Goal: Task Accomplishment & Management: Complete application form

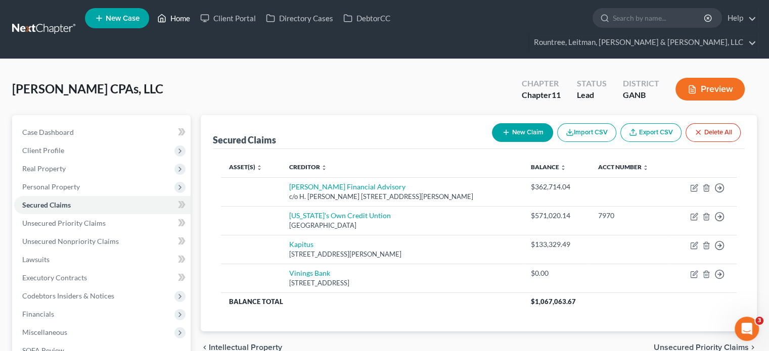
click at [185, 20] on link "Home" at bounding box center [173, 18] width 43 height 18
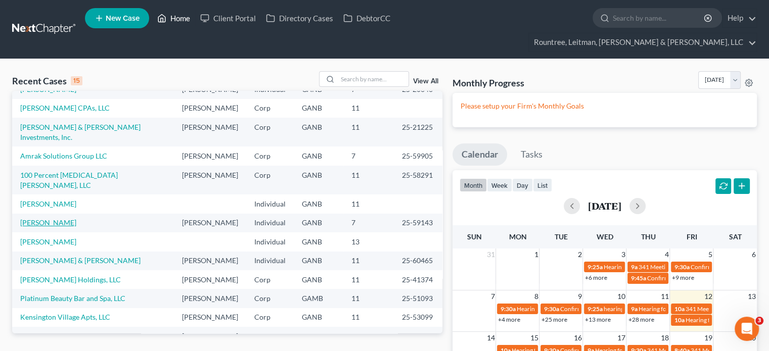
scroll to position [19, 0]
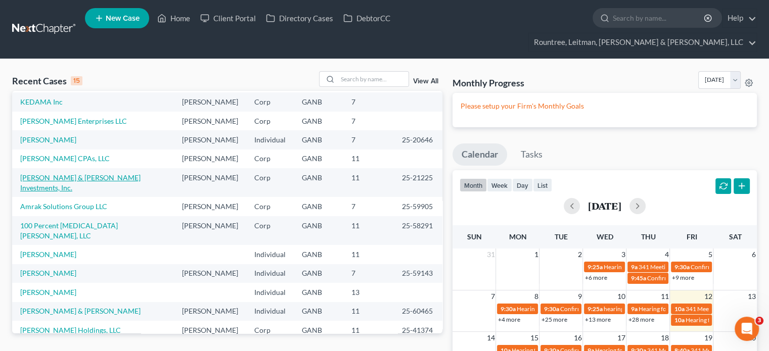
click at [59, 173] on link "[PERSON_NAME] & [PERSON_NAME] Investments, Inc." at bounding box center [80, 182] width 120 height 19
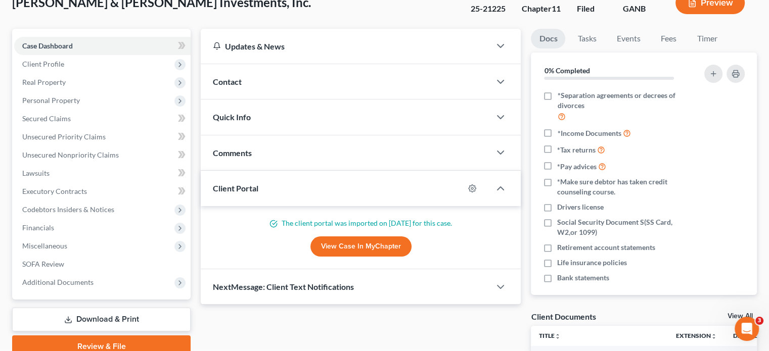
scroll to position [253, 0]
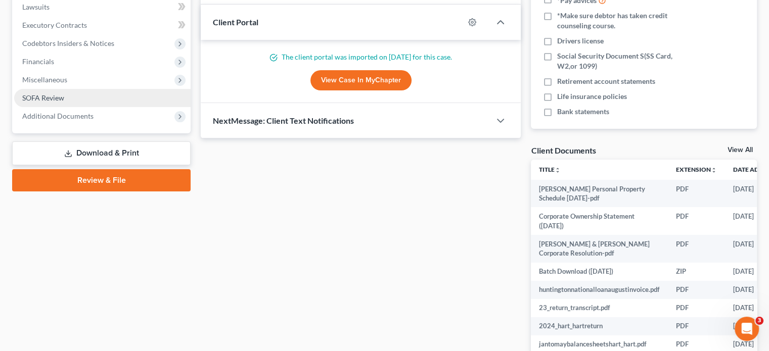
click at [61, 94] on span "SOFA Review" at bounding box center [43, 98] width 42 height 9
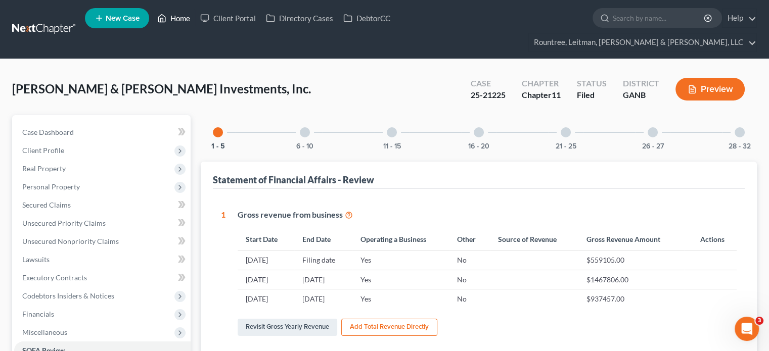
click at [182, 20] on link "Home" at bounding box center [173, 18] width 43 height 18
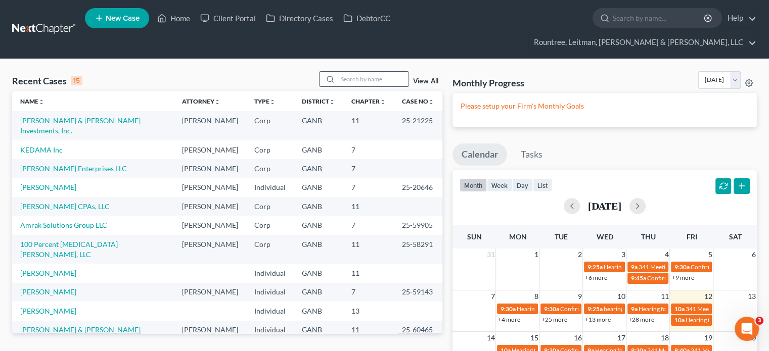
click at [372, 72] on input "search" at bounding box center [373, 79] width 71 height 15
type input "rylie"
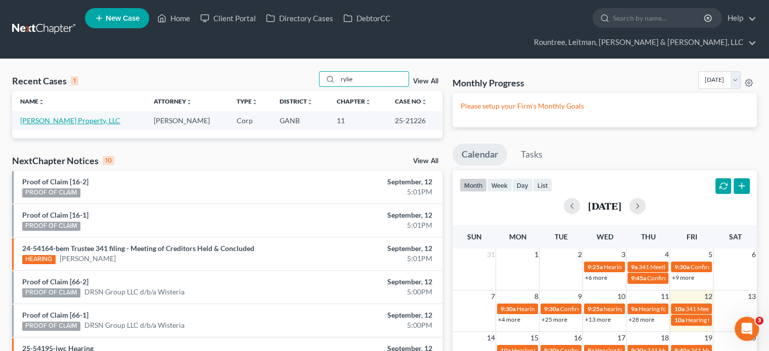
click at [61, 116] on link "[PERSON_NAME] Property, LLC" at bounding box center [70, 120] width 100 height 9
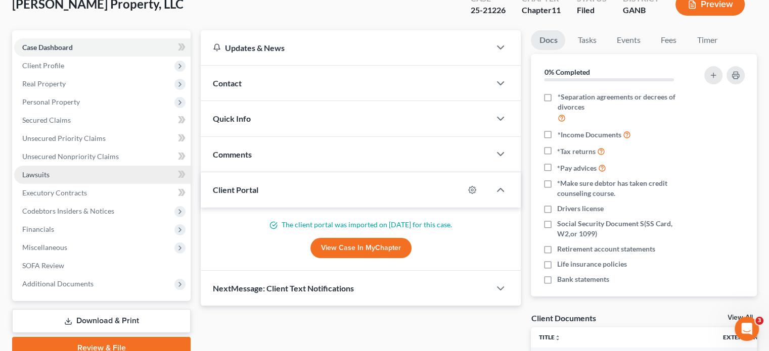
scroll to position [101, 0]
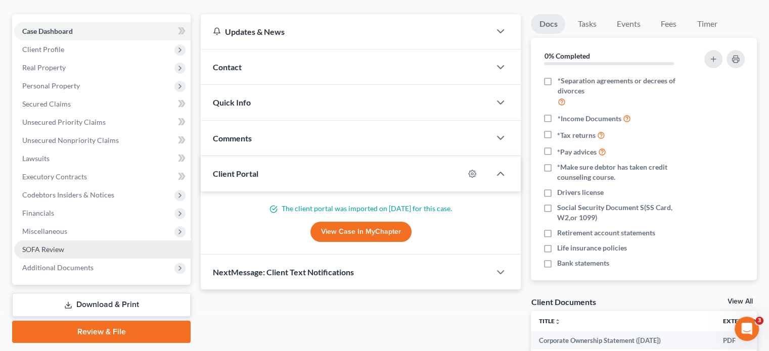
click at [53, 245] on span "SOFA Review" at bounding box center [43, 249] width 42 height 9
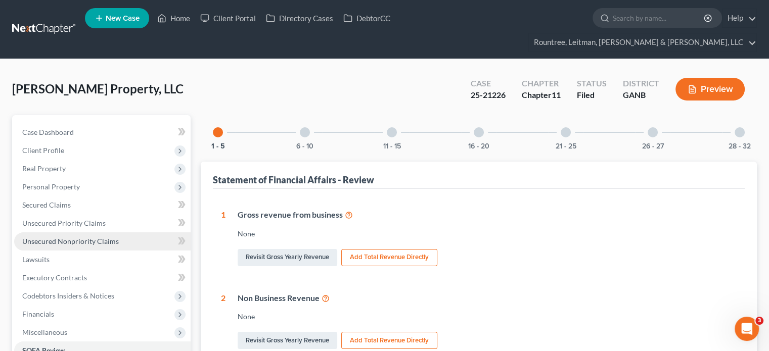
click at [68, 237] on span "Unsecured Nonpriority Claims" at bounding box center [70, 241] width 97 height 9
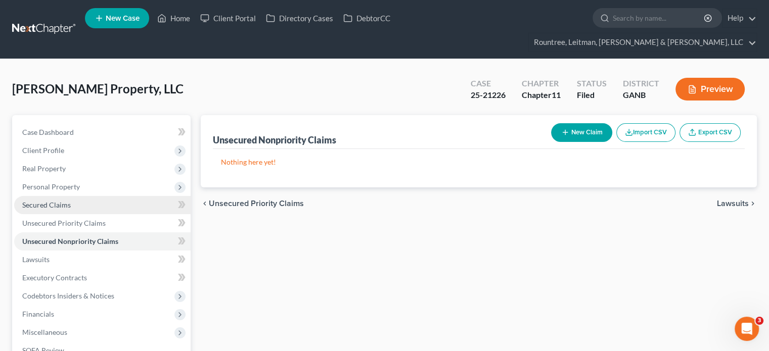
click at [61, 201] on span "Secured Claims" at bounding box center [46, 205] width 49 height 9
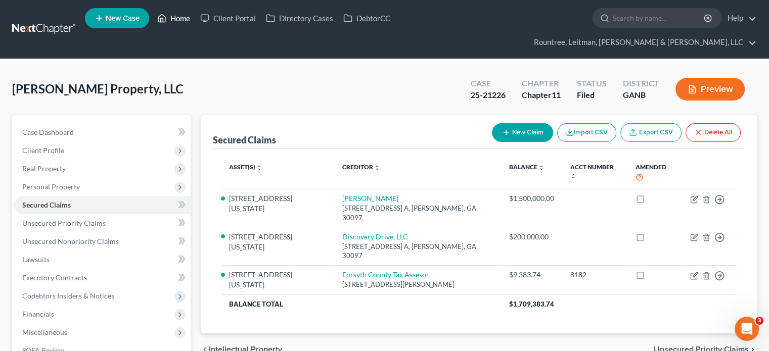
click at [176, 20] on link "Home" at bounding box center [173, 18] width 43 height 18
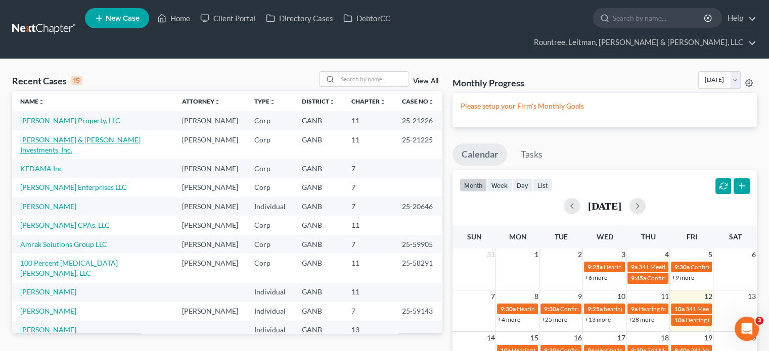
click at [59, 136] on link "[PERSON_NAME] & [PERSON_NAME] Investments, Inc." at bounding box center [80, 145] width 120 height 19
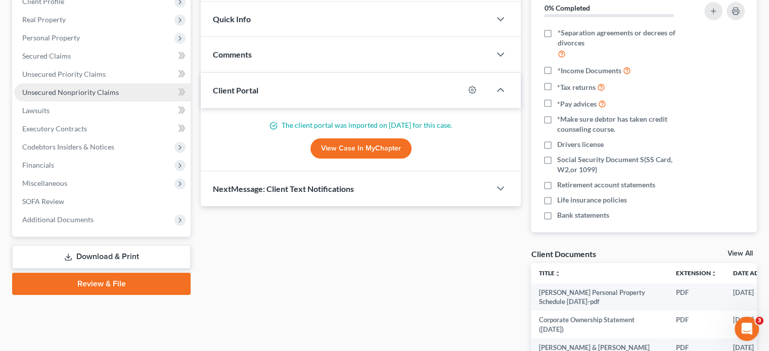
scroll to position [152, 0]
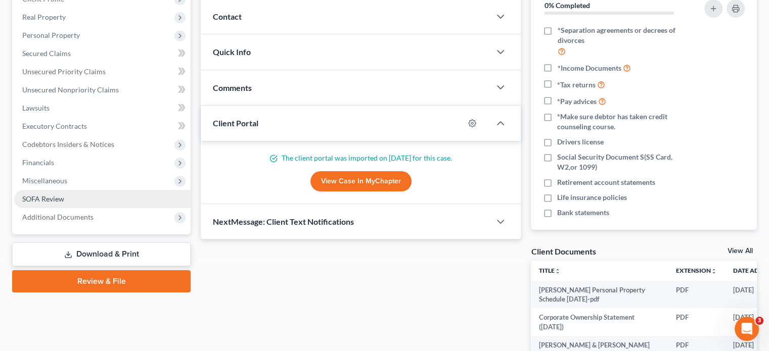
click at [61, 195] on span "SOFA Review" at bounding box center [43, 199] width 42 height 9
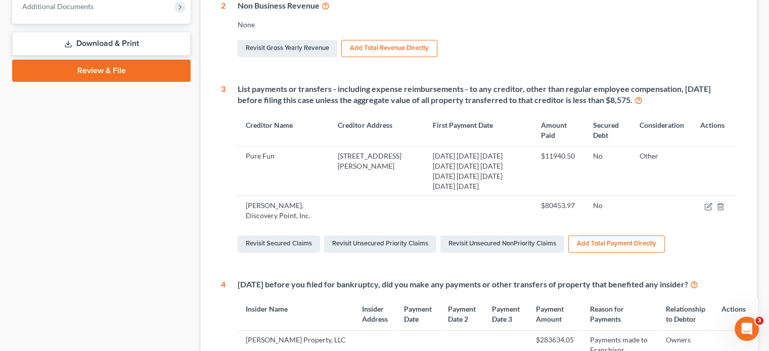
scroll to position [405, 0]
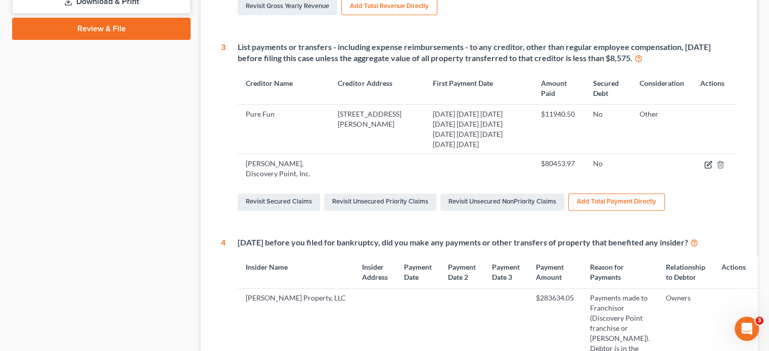
click at [708, 161] on icon "button" at bounding box center [708, 165] width 8 height 8
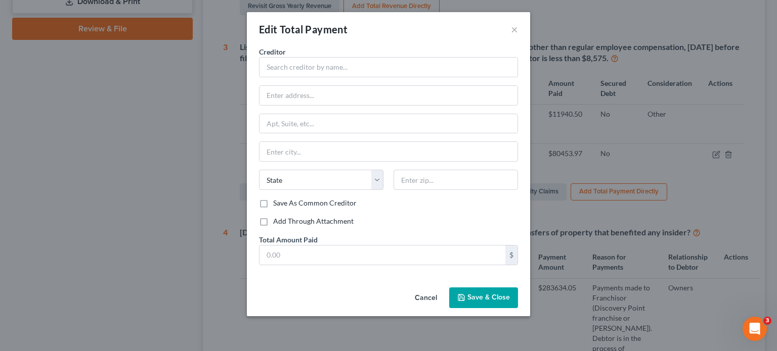
click at [430, 295] on button "Cancel" at bounding box center [426, 299] width 38 height 20
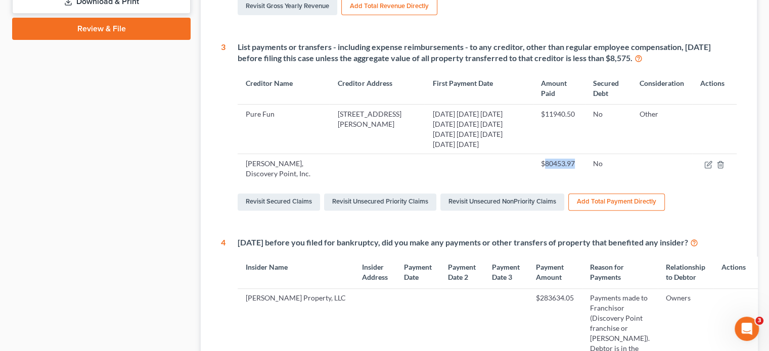
drag, startPoint x: 546, startPoint y: 144, endPoint x: 579, endPoint y: 145, distance: 32.9
click at [579, 154] on td "$80453.97" at bounding box center [559, 168] width 52 height 29
copy td "80453.97"
click at [721, 161] on icon "button" at bounding box center [721, 165] width 8 height 8
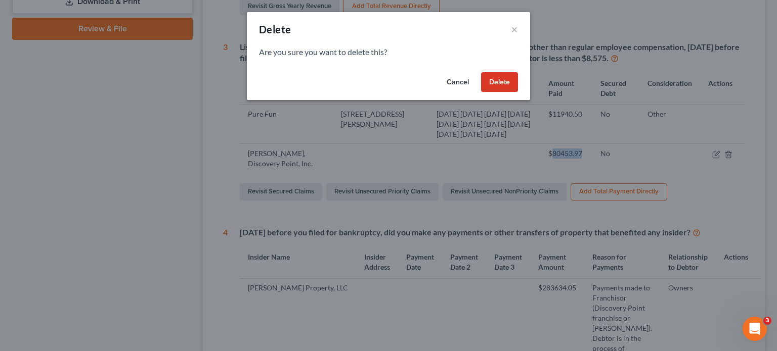
click at [506, 81] on button "Delete" at bounding box center [499, 82] width 37 height 20
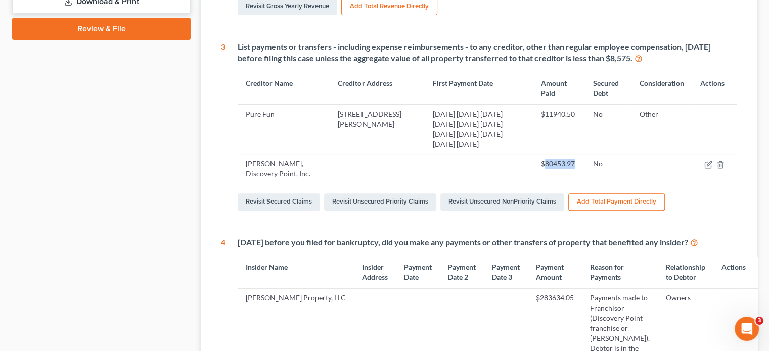
click at [610, 194] on button "Add Total Payment Directly" at bounding box center [616, 202] width 97 height 17
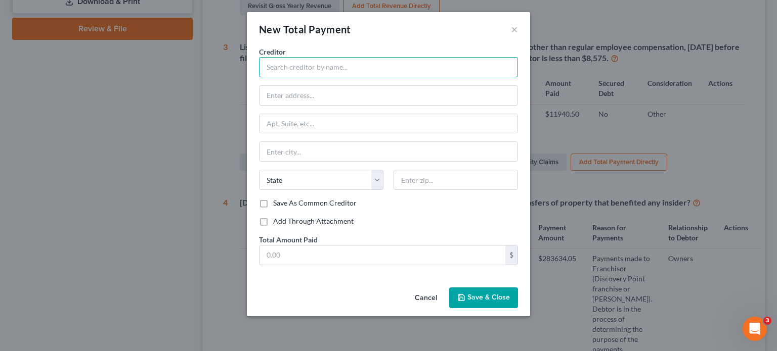
click at [294, 62] on input "text" at bounding box center [388, 67] width 259 height 20
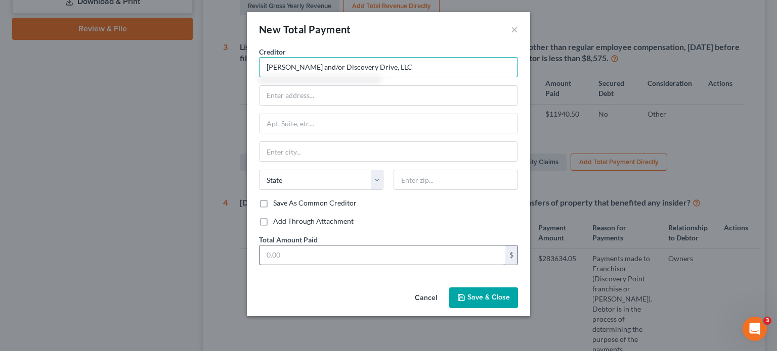
type input "[PERSON_NAME] and/or Discovery Drive, LLC"
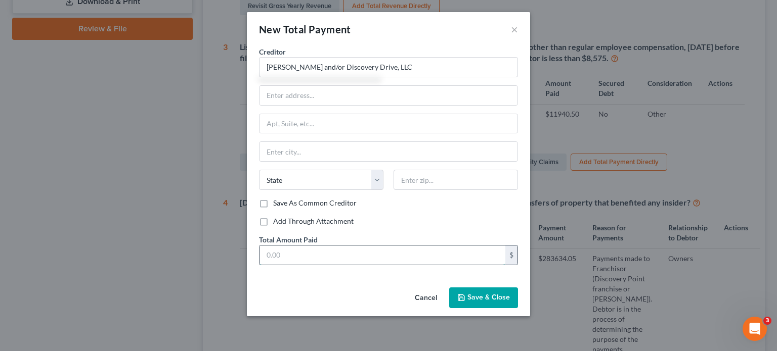
click at [447, 254] on input "text" at bounding box center [382, 255] width 246 height 19
paste input "80453.97"
type input "80,453.97"
click at [480, 297] on span "Save & Close" at bounding box center [488, 298] width 42 height 9
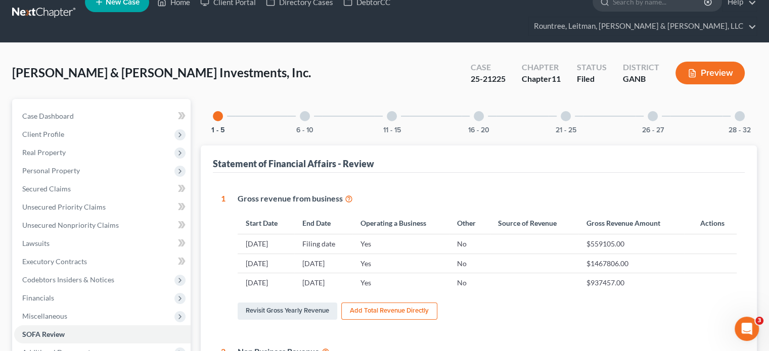
scroll to position [0, 0]
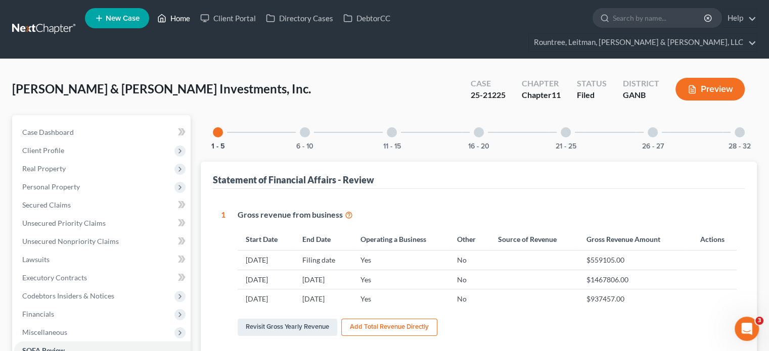
click at [180, 18] on link "Home" at bounding box center [173, 18] width 43 height 18
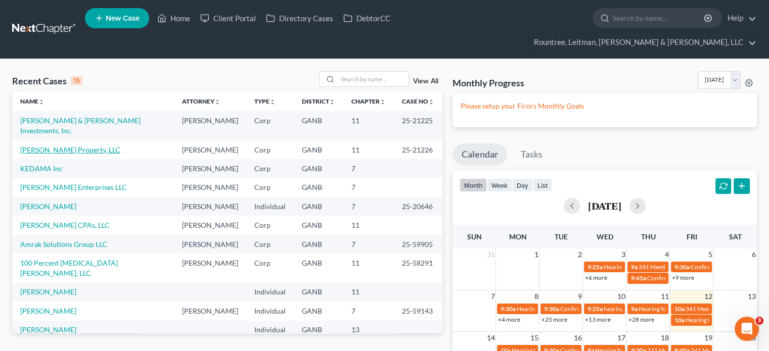
click at [35, 146] on link "[PERSON_NAME] Property, LLC" at bounding box center [70, 150] width 100 height 9
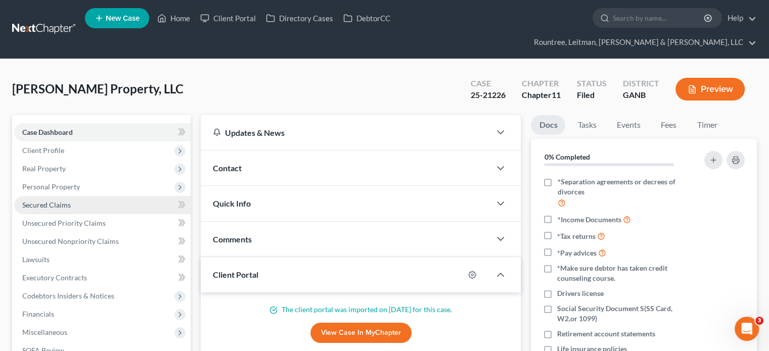
click at [48, 201] on span "Secured Claims" at bounding box center [46, 205] width 49 height 9
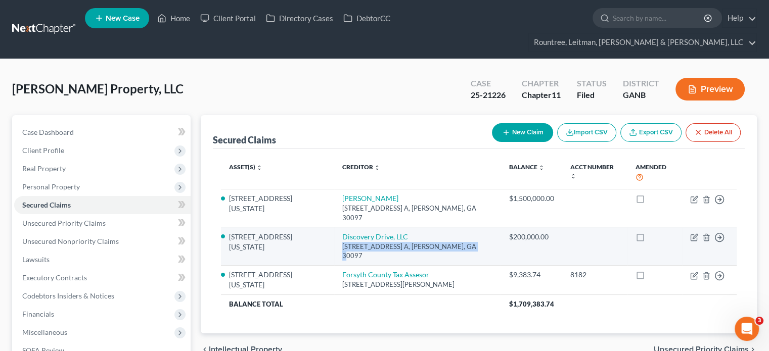
drag, startPoint x: 373, startPoint y: 229, endPoint x: 502, endPoint y: 229, distance: 128.5
click at [501, 229] on td "Discovery Drive, LLC [STREET_ADDRESS] A, [PERSON_NAME], GA 30097" at bounding box center [417, 247] width 167 height 38
copy div "[STREET_ADDRESS] A, Duluth,"
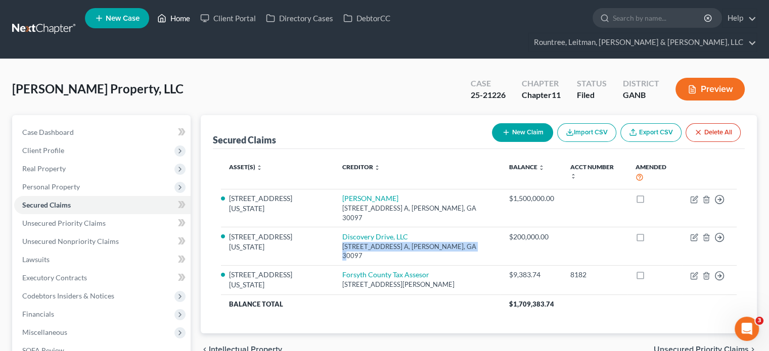
click at [182, 17] on link "Home" at bounding box center [173, 18] width 43 height 18
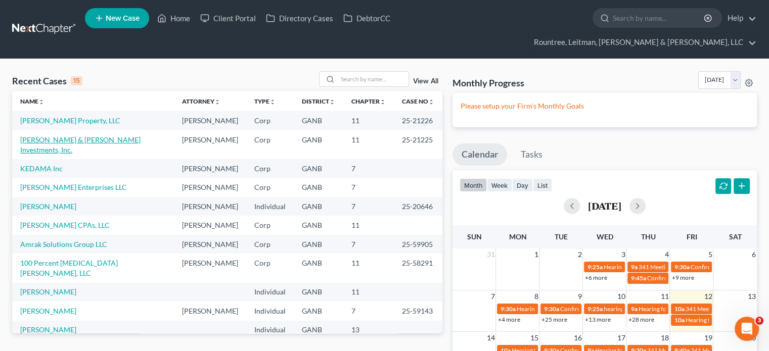
click at [69, 136] on link "[PERSON_NAME] & [PERSON_NAME] Investments, Inc." at bounding box center [80, 145] width 120 height 19
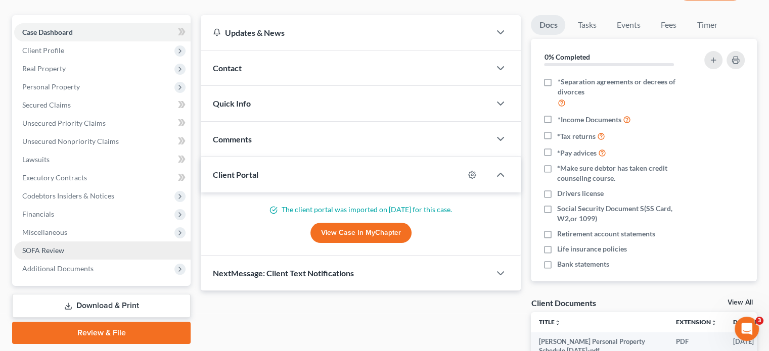
scroll to position [101, 0]
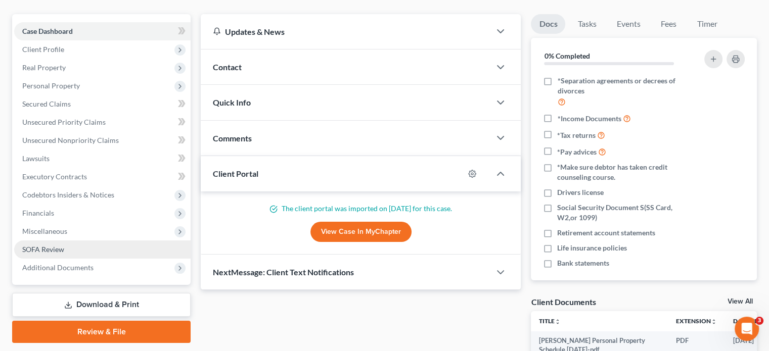
click at [49, 245] on span "SOFA Review" at bounding box center [43, 249] width 42 height 9
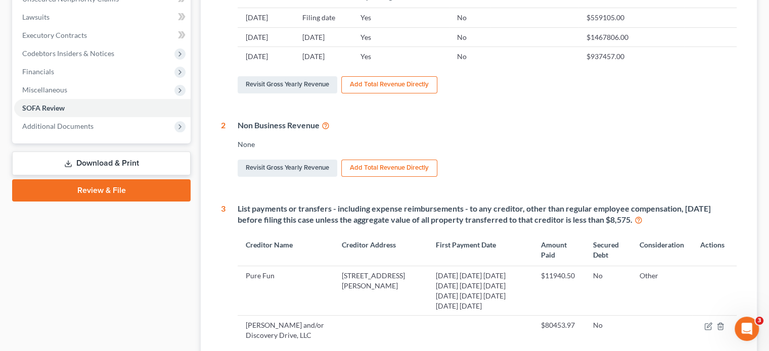
scroll to position [354, 0]
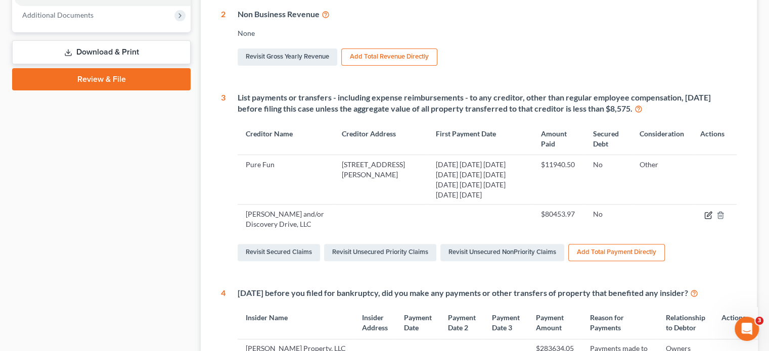
click at [710, 211] on icon "button" at bounding box center [708, 215] width 8 height 8
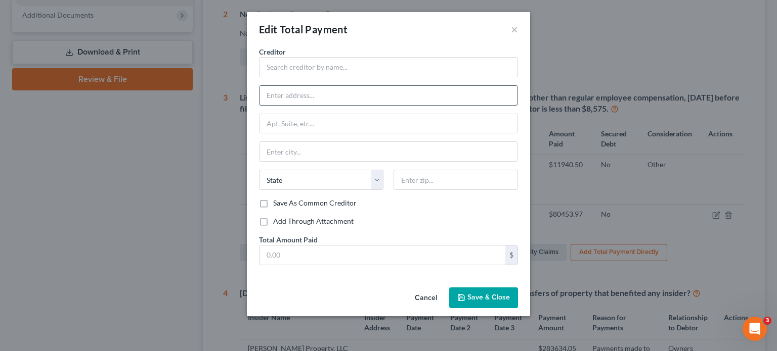
click at [301, 94] on input "text" at bounding box center [388, 95] width 258 height 19
paste input "[STREET_ADDRESS] A, Duluth,"
type input "[STREET_ADDRESS] A, Duluth,"
click at [445, 173] on input "text" at bounding box center [455, 180] width 124 height 20
type input "30097"
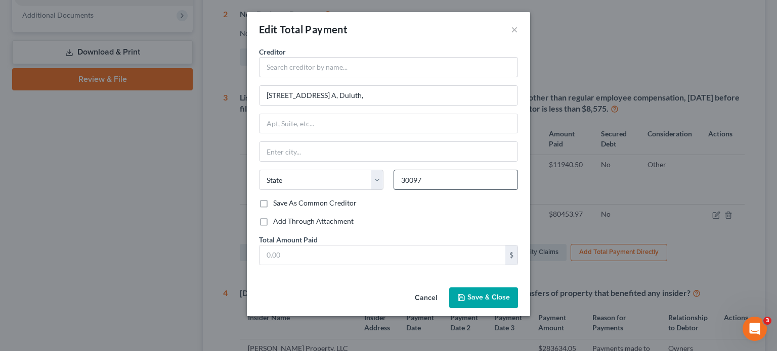
type input "Duluth"
select select "10"
click at [470, 296] on span "Save & Close" at bounding box center [488, 298] width 42 height 9
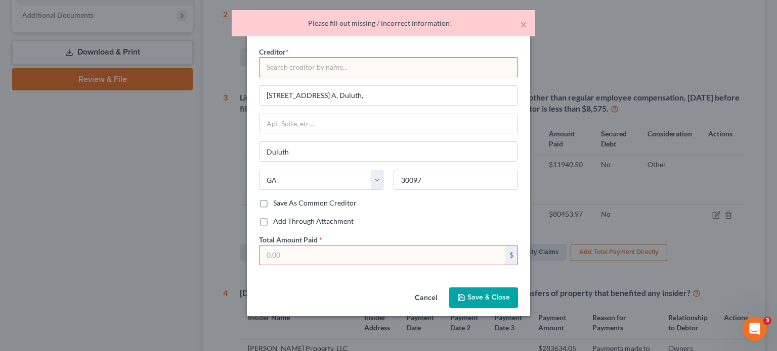
click at [330, 254] on input "text" at bounding box center [382, 255] width 246 height 19
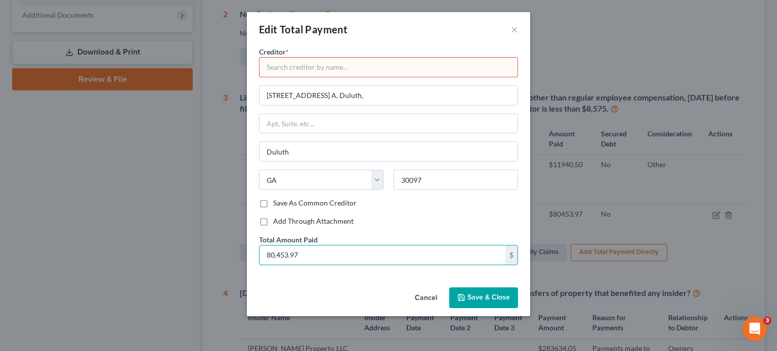
type input "80,453.97"
click at [340, 69] on input "text" at bounding box center [388, 67] width 259 height 20
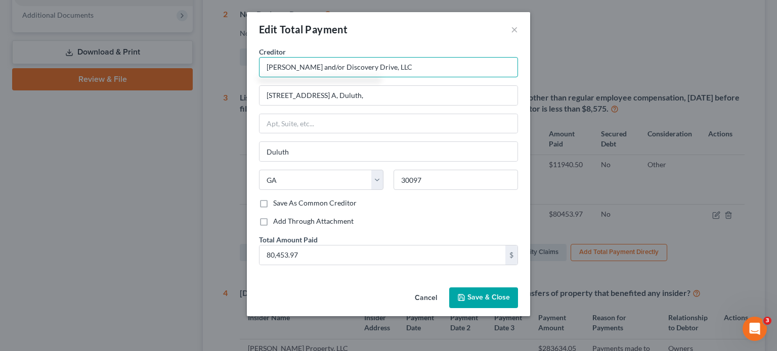
type input "[PERSON_NAME] and/or Discovery Drive, LLC"
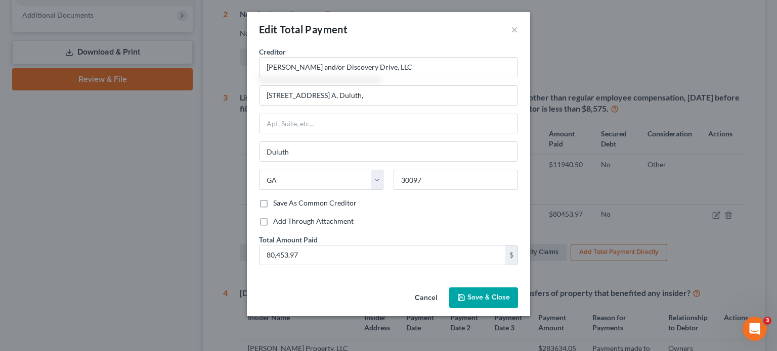
click at [492, 294] on span "Save & Close" at bounding box center [488, 298] width 42 height 9
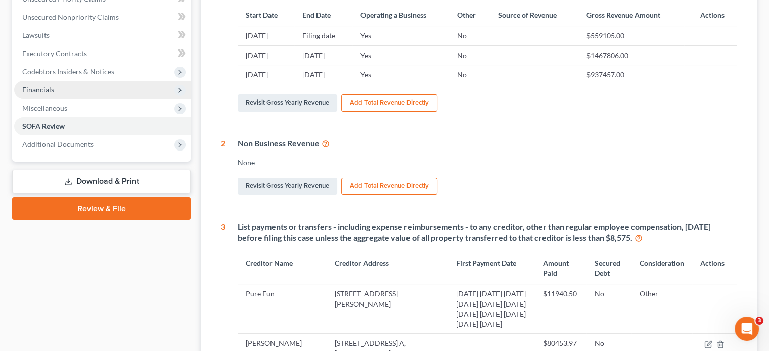
scroll to position [101, 0]
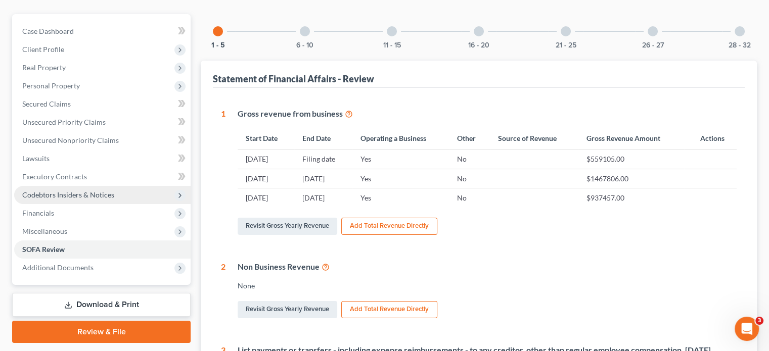
click at [54, 191] on span "Codebtors Insiders & Notices" at bounding box center [68, 195] width 92 height 9
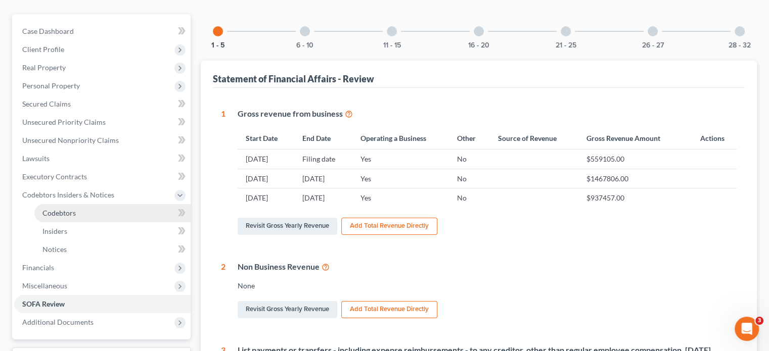
click at [56, 209] on span "Codebtors" at bounding box center [58, 213] width 33 height 9
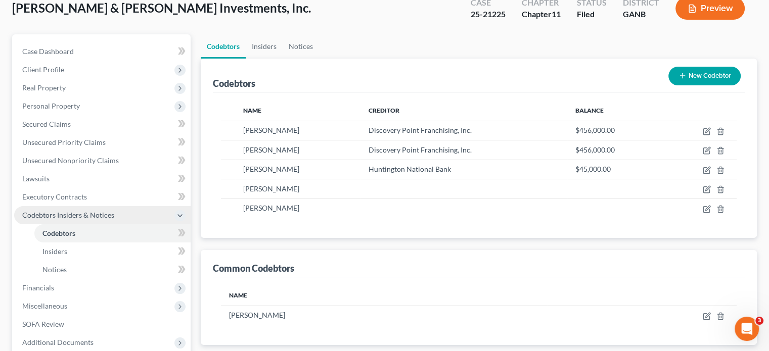
scroll to position [167, 0]
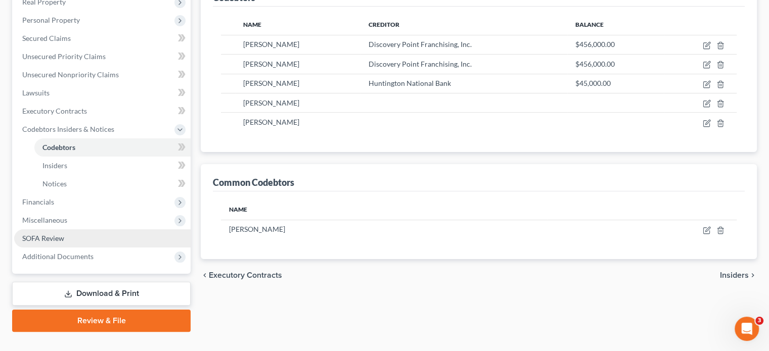
click at [43, 234] on span "SOFA Review" at bounding box center [43, 238] width 42 height 9
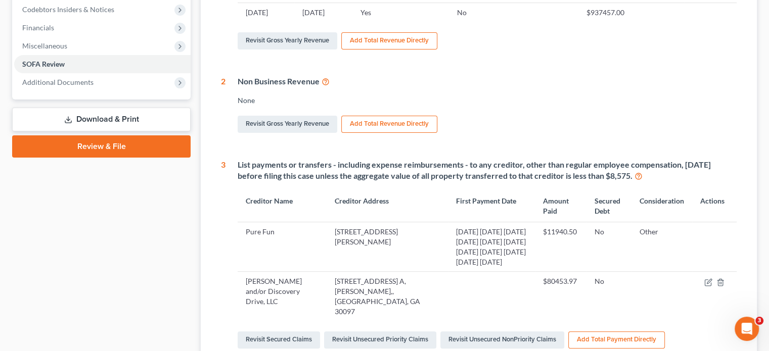
scroll to position [303, 0]
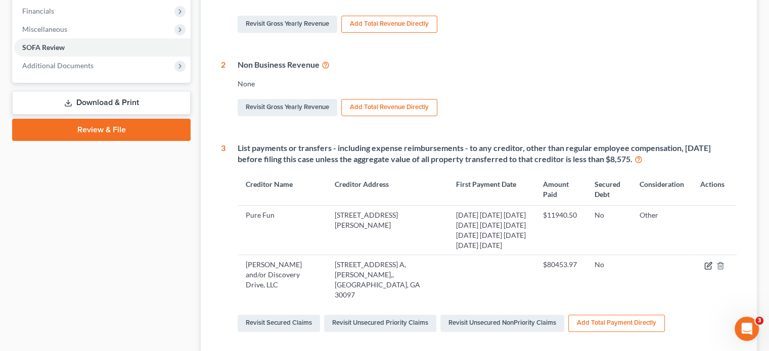
click at [705, 263] on icon "button" at bounding box center [708, 266] width 6 height 6
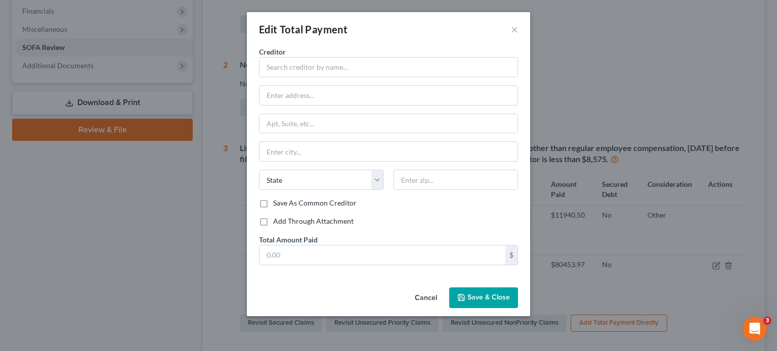
click at [433, 293] on button "Cancel" at bounding box center [426, 299] width 38 height 20
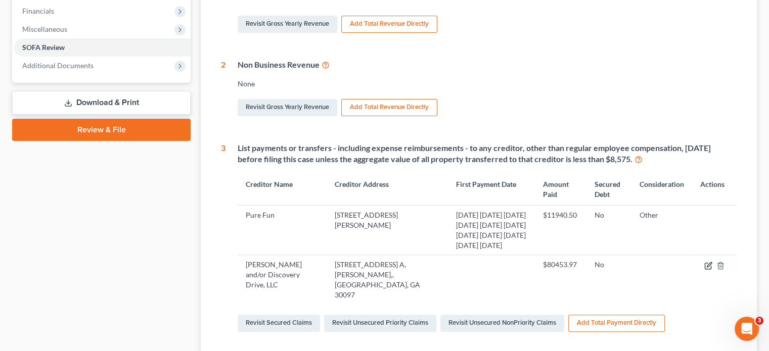
click at [711, 262] on icon "button" at bounding box center [708, 266] width 8 height 8
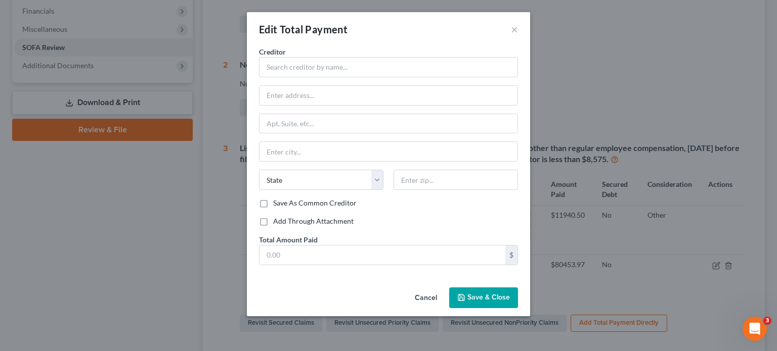
click at [426, 295] on button "Cancel" at bounding box center [426, 299] width 38 height 20
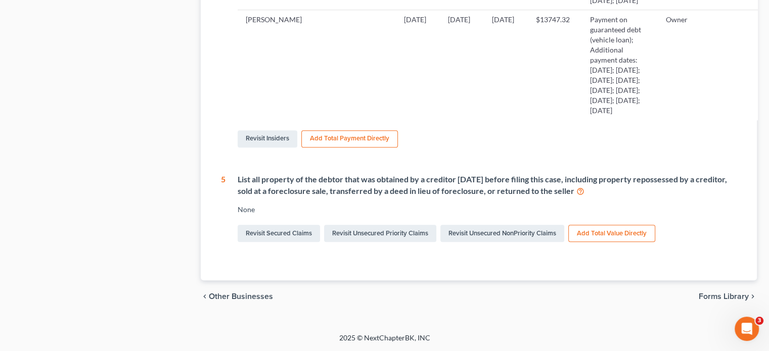
scroll to position [996, 0]
click at [263, 138] on link "Revisit Insiders" at bounding box center [268, 138] width 60 height 17
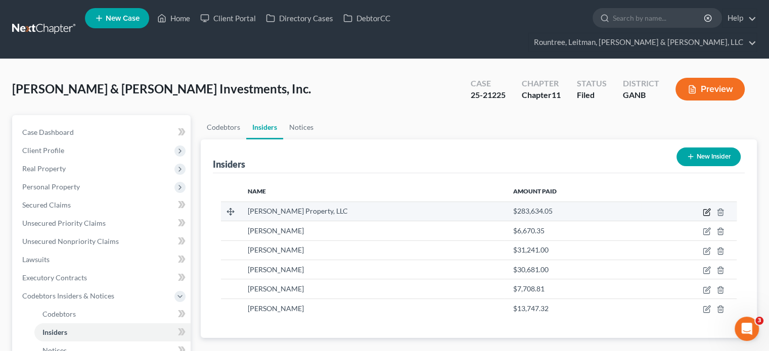
click at [704, 210] on icon "button" at bounding box center [706, 213] width 6 height 6
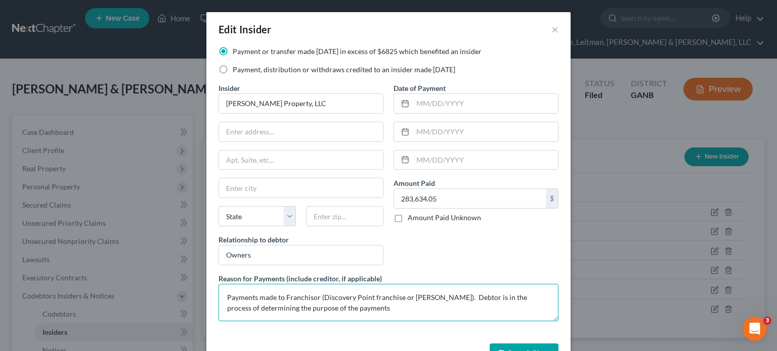
drag, startPoint x: 281, startPoint y: 295, endPoint x: 461, endPoint y: 295, distance: 179.5
click at [461, 295] on textarea "Payments made to Franchisor (Discovery Point franchise or [PERSON_NAME]). Debto…" at bounding box center [388, 302] width 340 height 37
type textarea "Payments made to [PERSON_NAME] and/or Discovery Drive, LLC; Debtor is in the pr…"
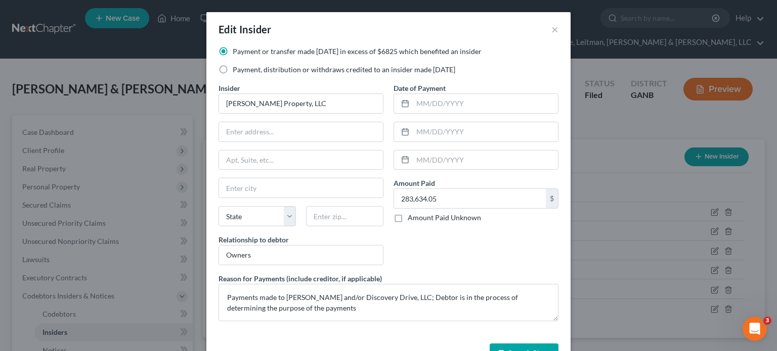
click at [522, 344] on button "Save & Close" at bounding box center [524, 354] width 69 height 21
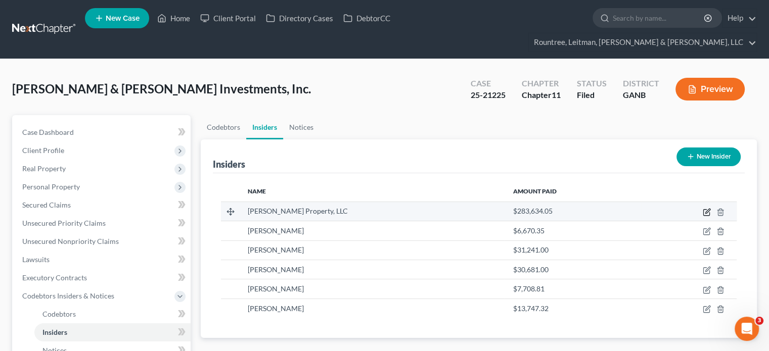
click at [705, 208] on icon "button" at bounding box center [707, 212] width 8 height 8
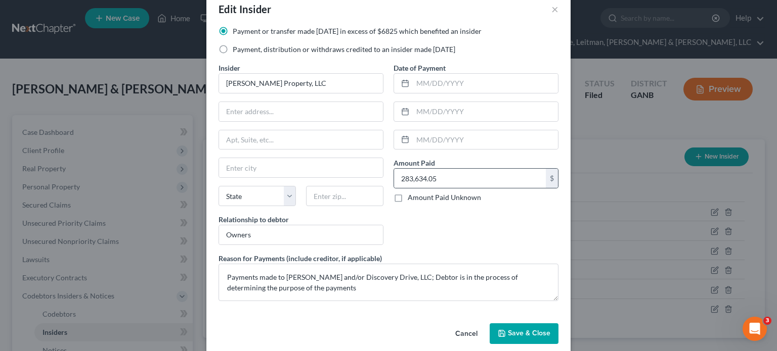
scroll to position [32, 0]
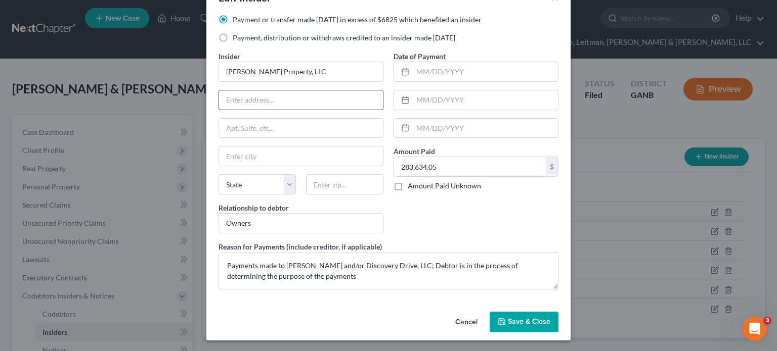
click at [256, 97] on input "text" at bounding box center [301, 100] width 164 height 19
click at [305, 67] on input "[PERSON_NAME] Property, LLC" at bounding box center [301, 71] width 164 height 19
click at [454, 216] on div "Date of Payment Amount Paid 283,634.05 $ Amount Paid Unknown Balance Undetermin…" at bounding box center [475, 146] width 175 height 191
click at [515, 321] on span "Save & Close" at bounding box center [529, 322] width 42 height 9
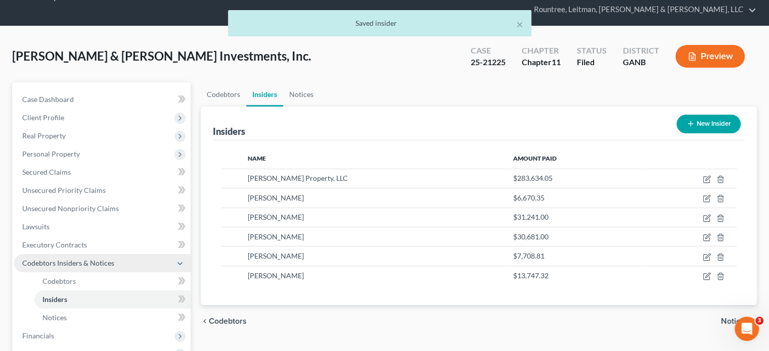
scroll to position [101, 0]
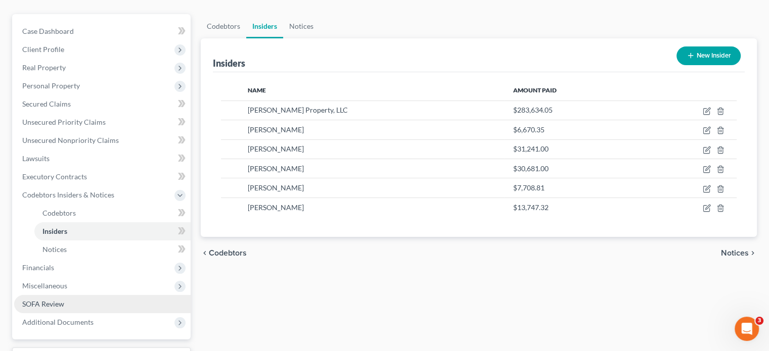
click at [46, 300] on span "SOFA Review" at bounding box center [43, 304] width 42 height 9
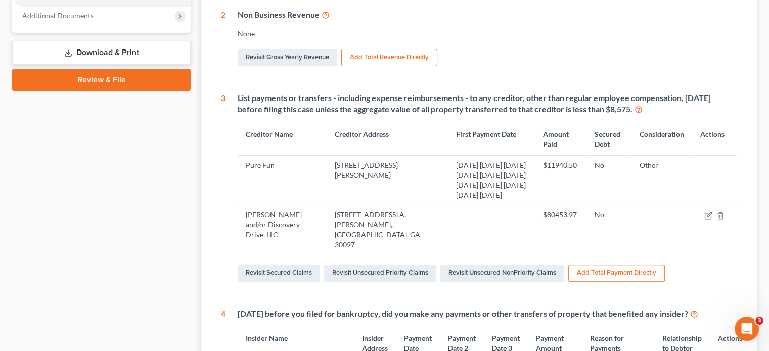
scroll to position [354, 0]
click at [708, 212] on icon "button" at bounding box center [708, 215] width 6 height 6
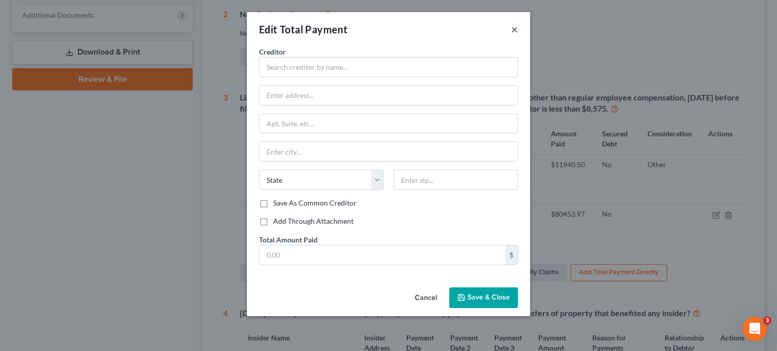
click at [514, 25] on button "×" at bounding box center [514, 29] width 7 height 12
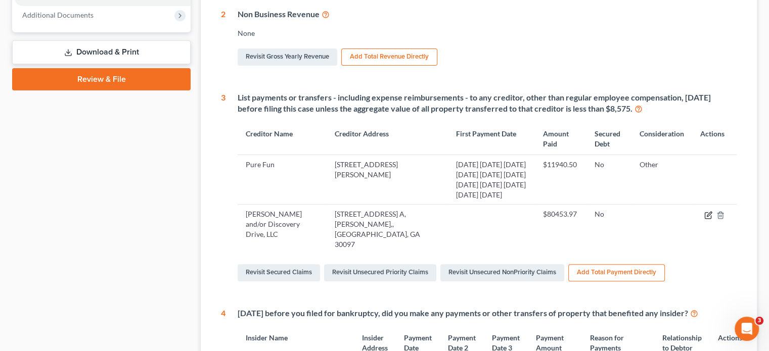
click at [707, 211] on icon "button" at bounding box center [708, 215] width 8 height 8
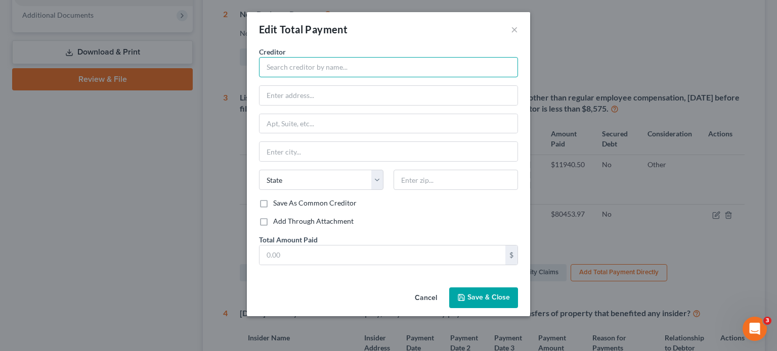
click at [304, 68] on input "text" at bounding box center [388, 67] width 259 height 20
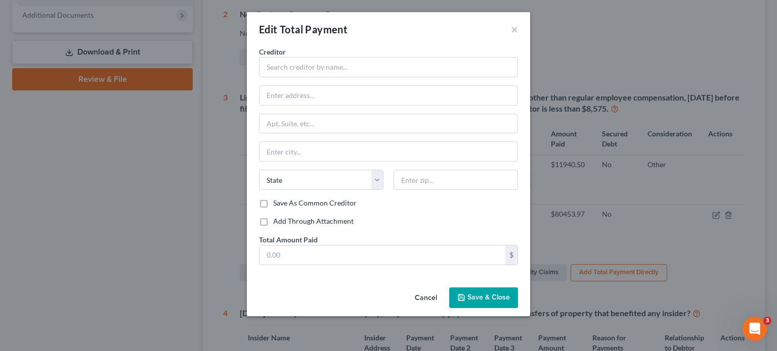
click at [422, 298] on button "Cancel" at bounding box center [426, 299] width 38 height 20
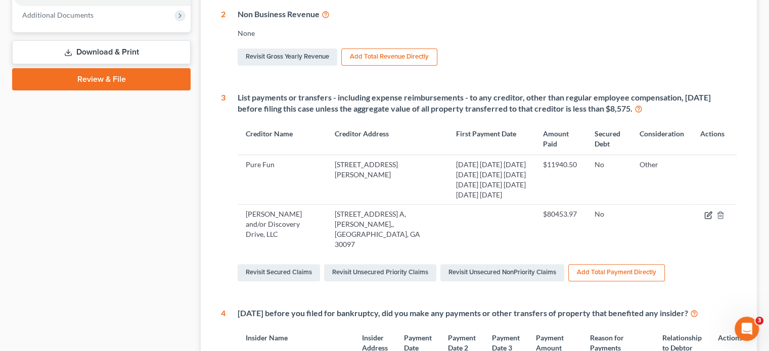
click at [705, 212] on icon "button" at bounding box center [708, 215] width 6 height 6
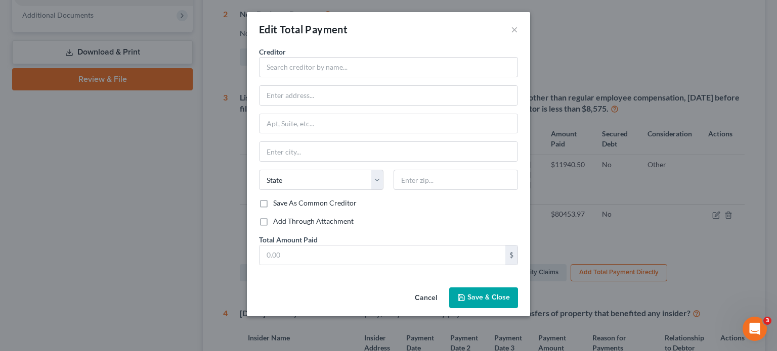
click at [427, 293] on button "Cancel" at bounding box center [426, 299] width 38 height 20
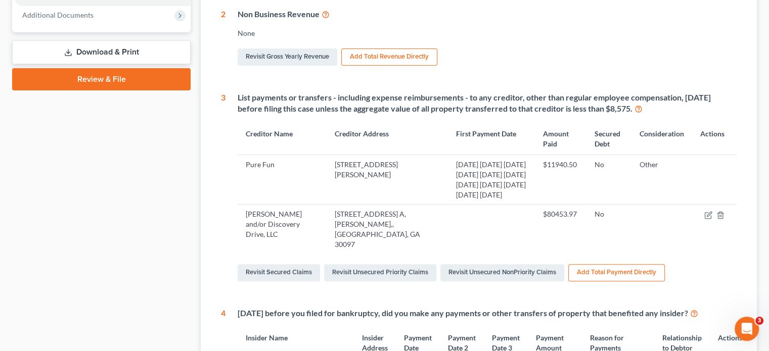
drag, startPoint x: 268, startPoint y: 224, endPoint x: 197, endPoint y: 191, distance: 78.1
click at [197, 191] on div "1 - 5 6 - 10 11 - 15 16 - 20 21 - 25 26 - 27 28 - 32 Statement of Financial Aff…" at bounding box center [479, 327] width 566 height 1133
click at [237, 219] on div "List payments or transfers - including expense reimbursements - to any creditor…" at bounding box center [481, 188] width 511 height 192
drag, startPoint x: 245, startPoint y: 195, endPoint x: 269, endPoint y: 226, distance: 39.3
click at [269, 226] on td "[PERSON_NAME] and/or Discovery Drive, LLC" at bounding box center [282, 230] width 89 height 50
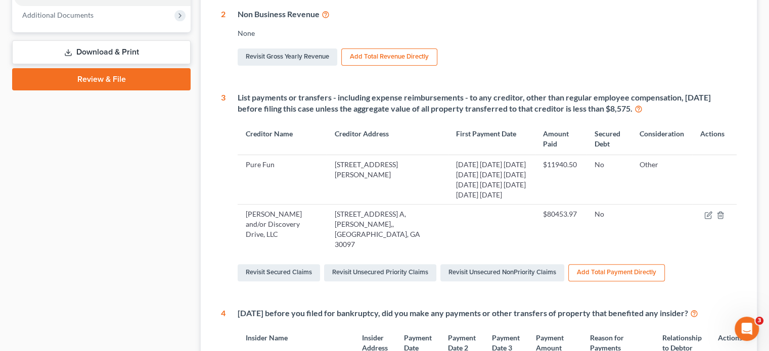
copy td "[PERSON_NAME] and/or Discovery Drive, LLC"
click at [705, 211] on icon "button" at bounding box center [708, 215] width 8 height 8
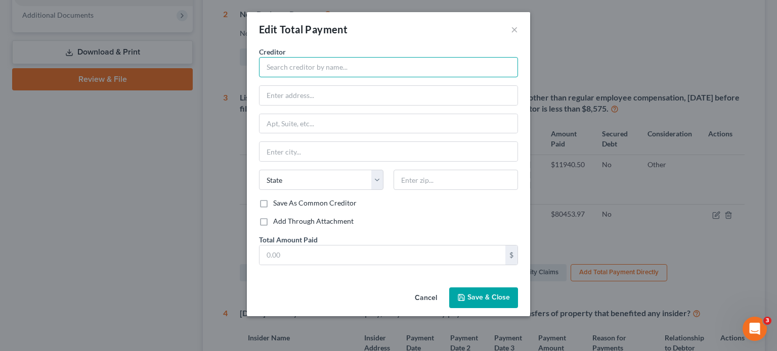
click at [357, 72] on input "text" at bounding box center [388, 67] width 259 height 20
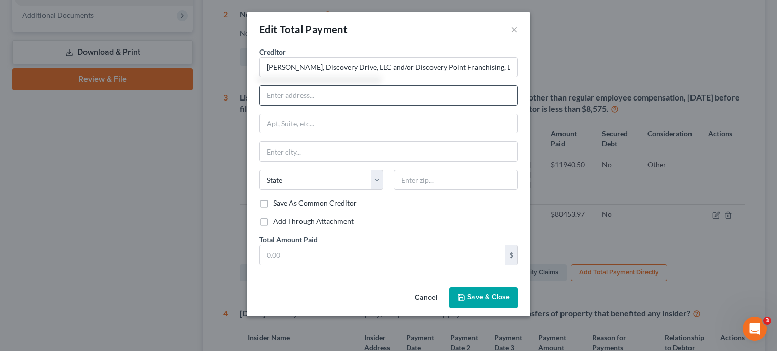
click at [325, 97] on input "text" at bounding box center [388, 95] width 258 height 19
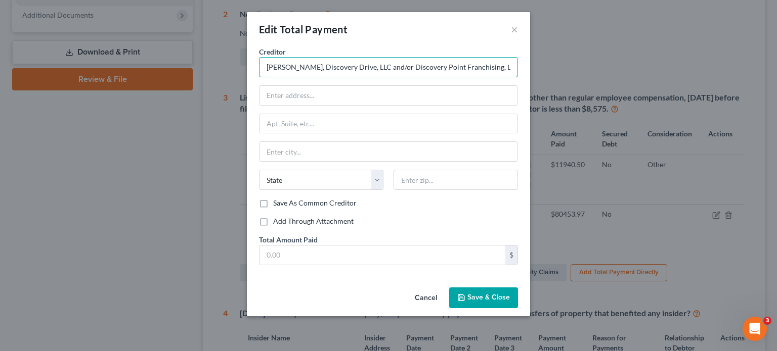
drag, startPoint x: 507, startPoint y: 67, endPoint x: 485, endPoint y: 60, distance: 22.4
click at [485, 61] on input "[PERSON_NAME], Discovery Drive, LLC and/or Discovery Point Franchising, LLC" at bounding box center [388, 67] width 259 height 20
type input "[PERSON_NAME], Discovery Drive, LLC and/or Discovery Point Franchising, Inc."
click at [496, 294] on span "Save & Close" at bounding box center [488, 298] width 42 height 9
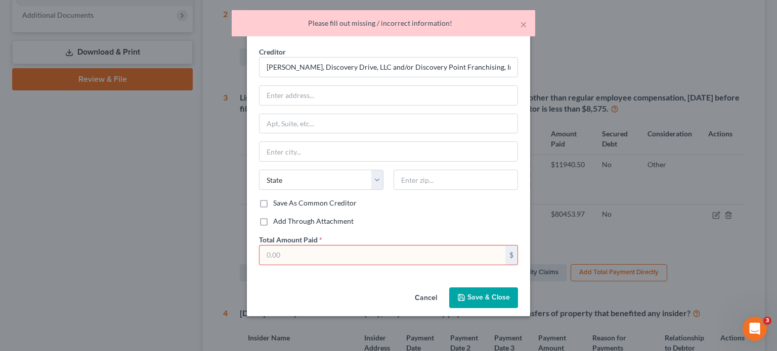
click at [347, 254] on input "text" at bounding box center [382, 255] width 246 height 19
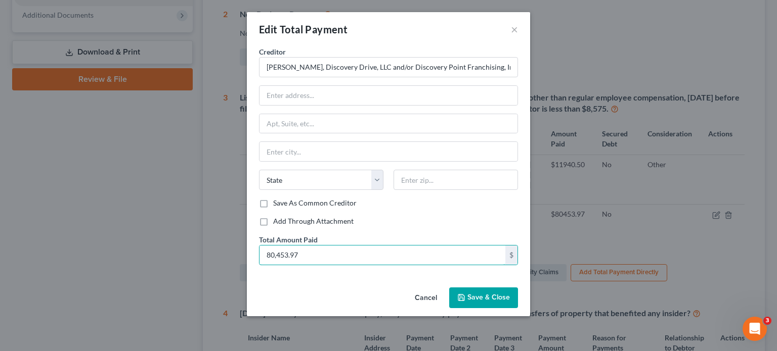
type input "80,453.97"
drag, startPoint x: 394, startPoint y: 34, endPoint x: 651, endPoint y: 84, distance: 261.8
click at [653, 75] on div "Edit Total Payment × Creditor * [PERSON_NAME], Discovery Drive, LLC and/or Disc…" at bounding box center [388, 175] width 777 height 351
click at [485, 297] on span "Save & Close" at bounding box center [488, 298] width 42 height 9
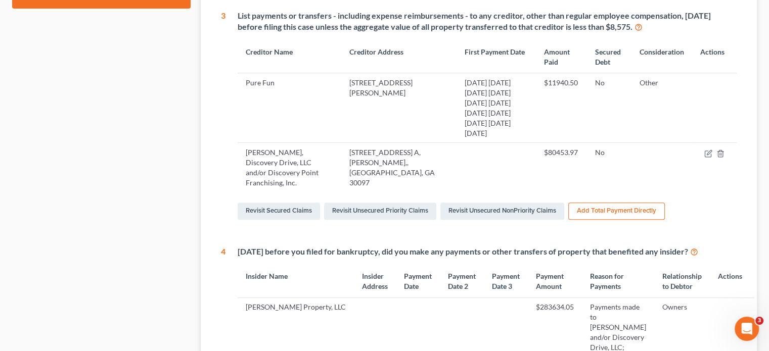
scroll to position [409, 0]
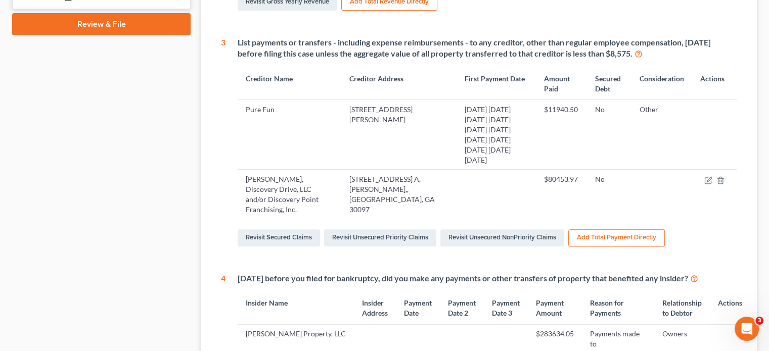
drag, startPoint x: 247, startPoint y: 159, endPoint x: 301, endPoint y: 191, distance: 63.2
click at [301, 191] on td "[PERSON_NAME], Discovery Drive, LLC and/or Discovery Point Franchising, Inc." at bounding box center [289, 195] width 103 height 50
copy td "[PERSON_NAME], Discovery Drive, LLC and/or Discovery Point Franchising, Inc."
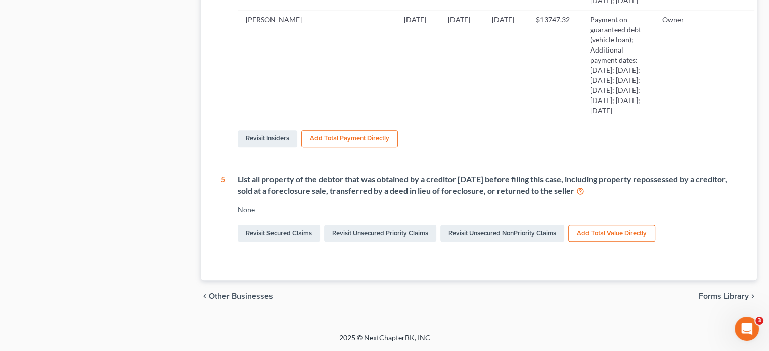
scroll to position [1016, 0]
click at [264, 139] on link "Revisit Insiders" at bounding box center [268, 138] width 60 height 17
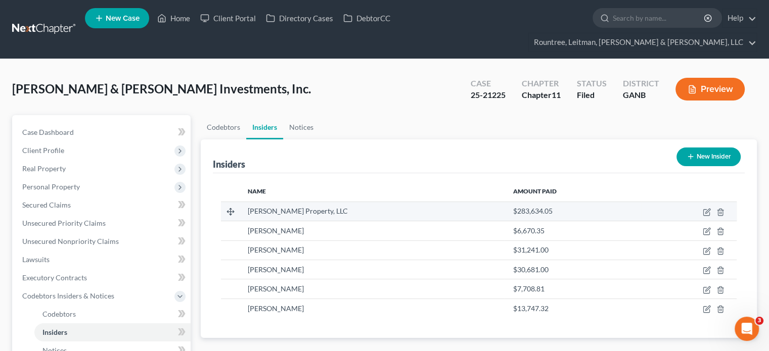
click at [712, 202] on td at bounding box center [689, 211] width 96 height 19
click at [708, 208] on icon "button" at bounding box center [707, 212] width 8 height 8
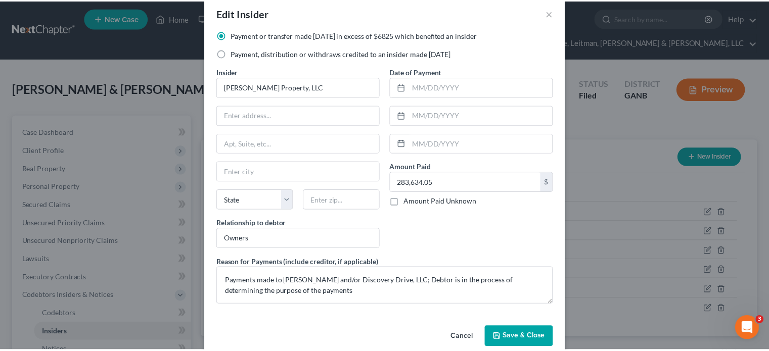
scroll to position [32, 0]
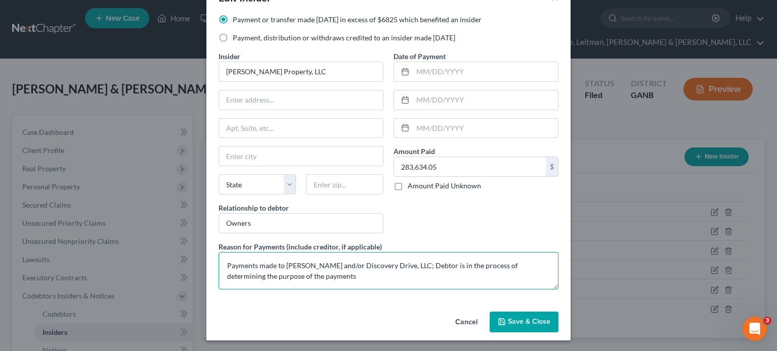
drag, startPoint x: 281, startPoint y: 262, endPoint x: 408, endPoint y: 262, distance: 126.9
click at [408, 262] on textarea "Payments made to [PERSON_NAME] and/or Discovery Drive, LLC; Debtor is in the pr…" at bounding box center [388, 270] width 340 height 37
paste textarea ", Discovery Drive, LLC and/or Discovery Point Franchising, Inc."
click at [471, 273] on textarea "Payments made to [PERSON_NAME], Discovery Drive, LLC and/or Discovery Point Fra…" at bounding box center [388, 270] width 340 height 37
type textarea "Payments made to [PERSON_NAME], Discovery Drive, LLC and/or Discovery Point Fra…"
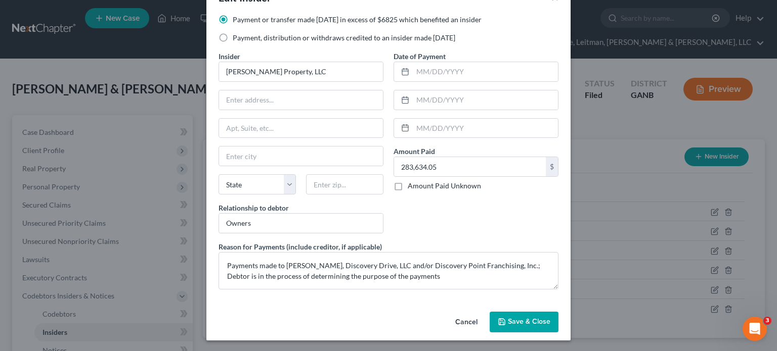
click at [519, 322] on span "Save & Close" at bounding box center [529, 322] width 42 height 9
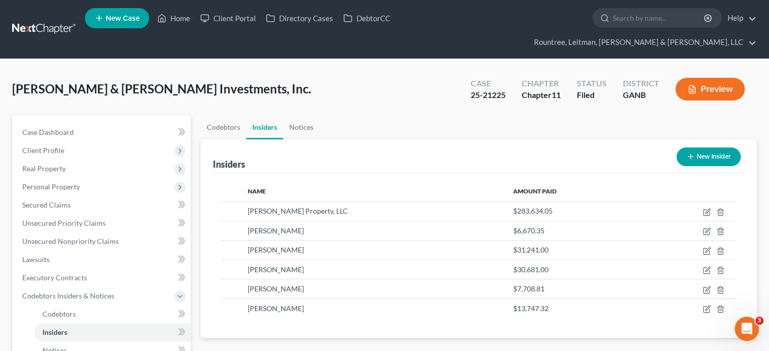
scroll to position [152, 0]
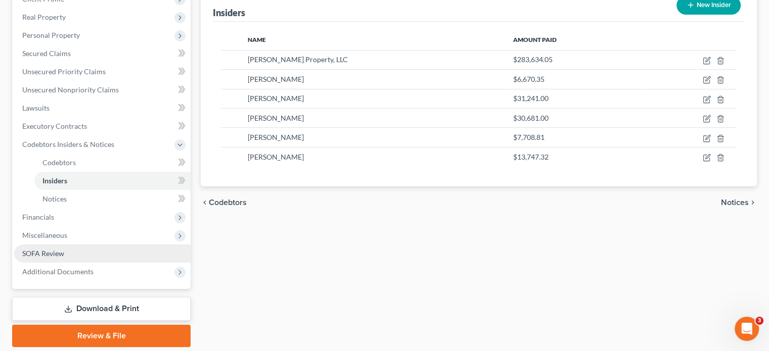
click at [42, 249] on span "SOFA Review" at bounding box center [43, 253] width 42 height 9
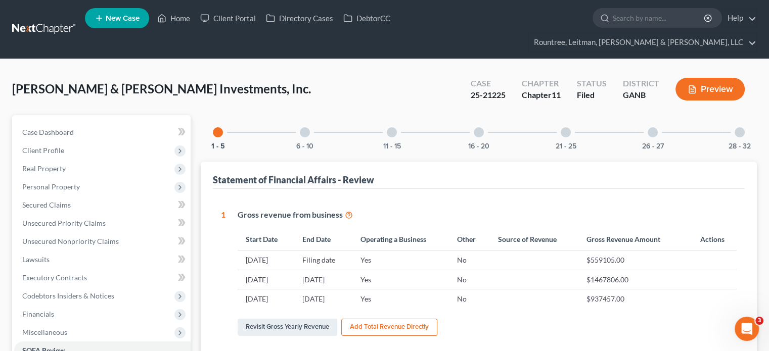
click at [305, 127] on div at bounding box center [305, 132] width 10 height 10
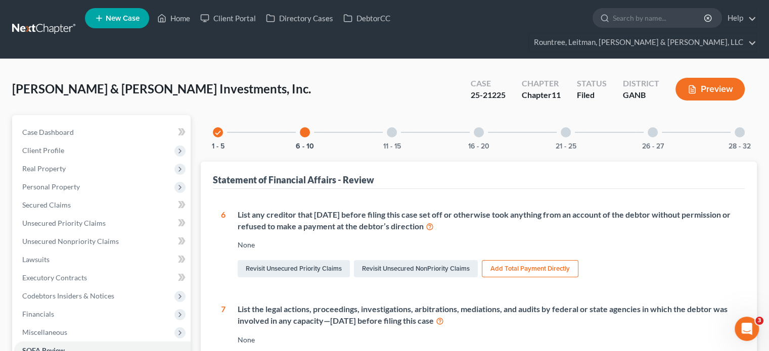
click at [386, 115] on div "11 - 15" at bounding box center [392, 132] width 34 height 34
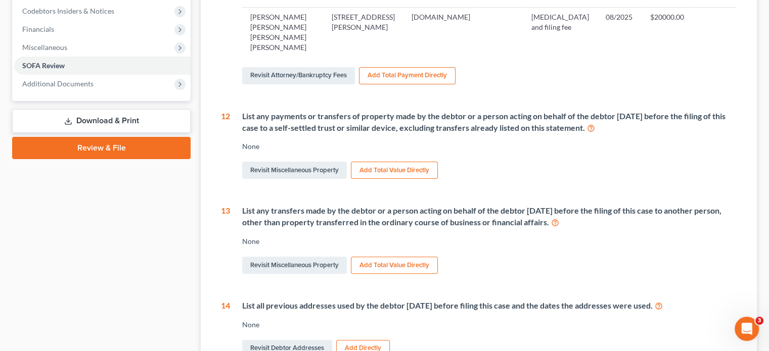
scroll to position [303, 0]
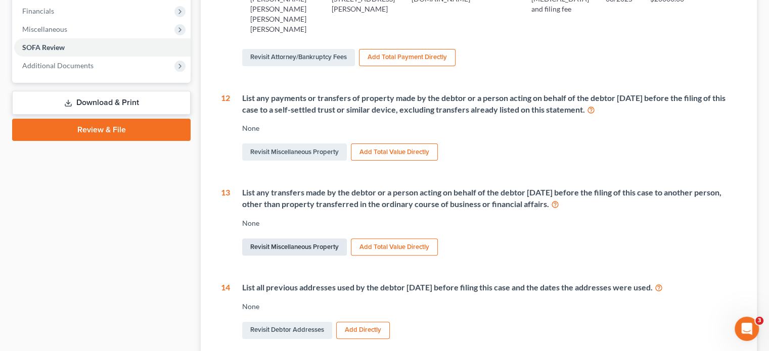
click at [286, 239] on link "Revisit Miscellaneous Property" at bounding box center [294, 247] width 105 height 17
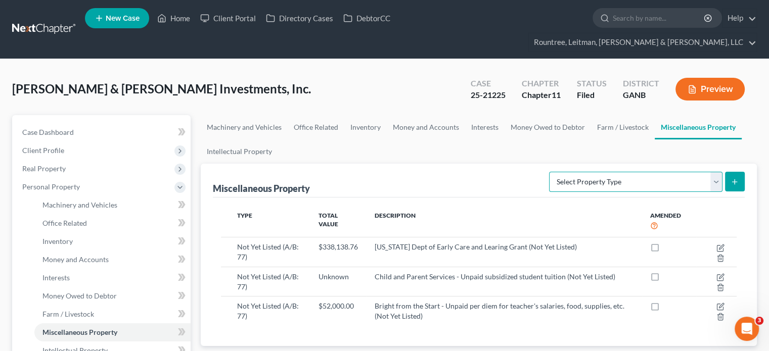
click at [716, 172] on select "Select Property Type Assigned for Creditor Benefit [DATE] (SOFA: 8) Assigned to…" at bounding box center [635, 182] width 173 height 20
select select "transferred"
click at [549, 172] on select "Select Property Type Assigned for Creditor Benefit [DATE] (SOFA: 8) Assigned to…" at bounding box center [635, 182] width 173 height 20
click at [737, 178] on icon "submit" at bounding box center [735, 182] width 8 height 8
select select "Ordinary ([DATE])"
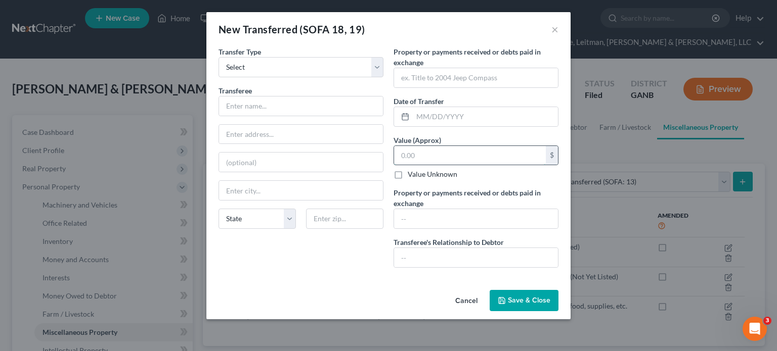
click at [438, 155] on input "text" at bounding box center [470, 155] width 152 height 19
type input "1,477,136.81"
click at [428, 221] on input "text" at bounding box center [476, 218] width 164 height 19
click at [421, 119] on input "text" at bounding box center [485, 116] width 145 height 19
type input "[DATE]"
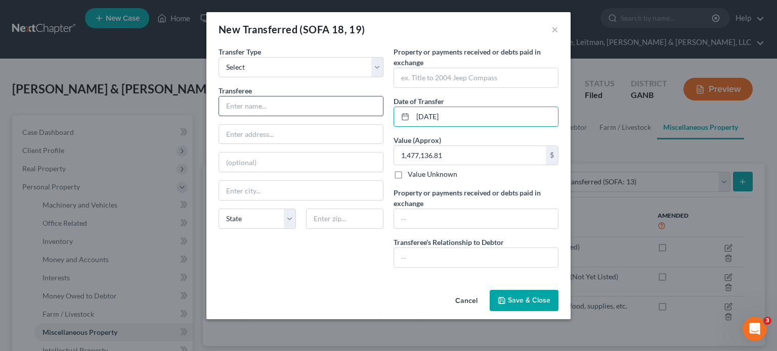
click at [245, 104] on input "text" at bounding box center [301, 106] width 164 height 19
click at [433, 258] on input "text" at bounding box center [476, 257] width 164 height 19
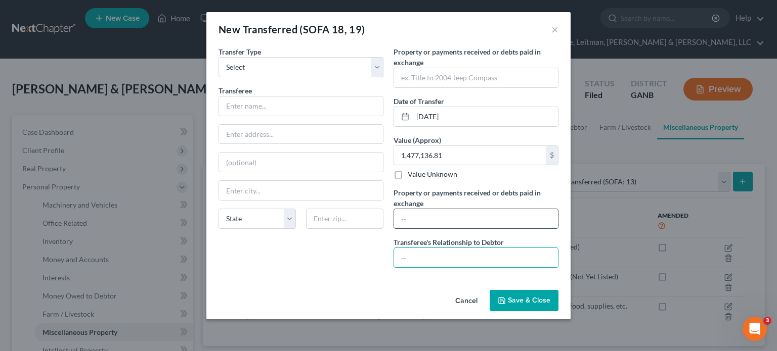
click at [427, 218] on input "text" at bounding box center [476, 218] width 164 height 19
click at [419, 78] on input "text" at bounding box center [476, 77] width 164 height 19
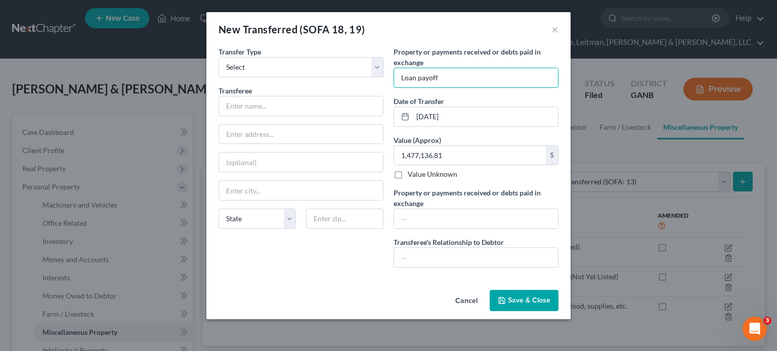
type input "Loan payoff"
click at [524, 299] on span "Save & Close" at bounding box center [529, 300] width 42 height 9
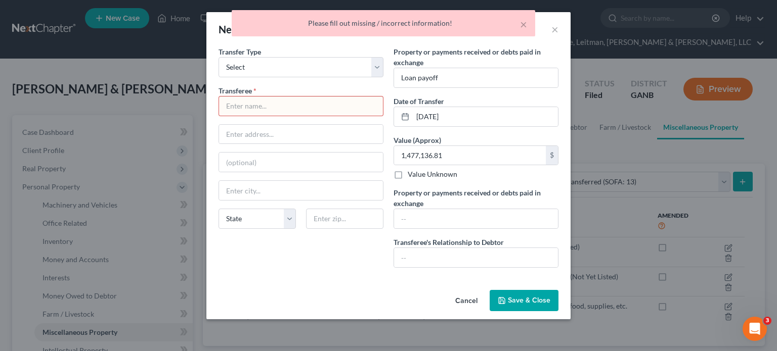
click at [265, 101] on input "text" at bounding box center [301, 106] width 164 height 19
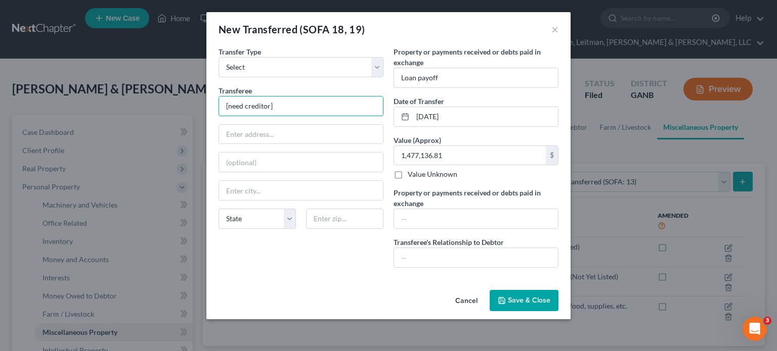
type input "[need creditor]"
click at [515, 297] on span "Save & Close" at bounding box center [529, 300] width 42 height 9
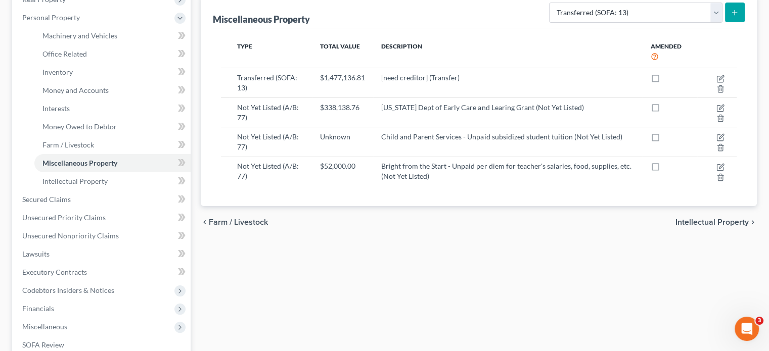
scroll to position [276, 0]
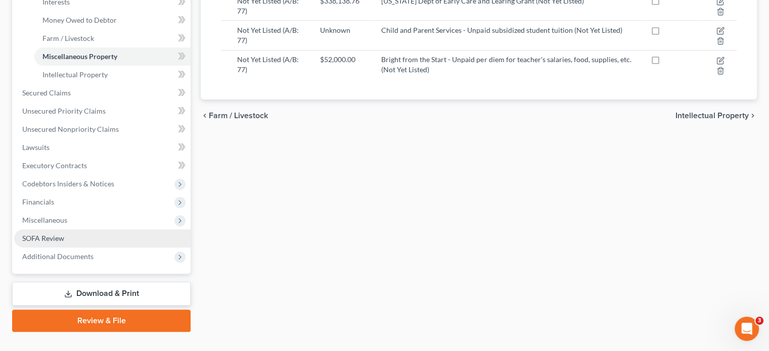
drag, startPoint x: 53, startPoint y: 220, endPoint x: 187, endPoint y: 214, distance: 134.7
click at [53, 234] on span "SOFA Review" at bounding box center [43, 238] width 42 height 9
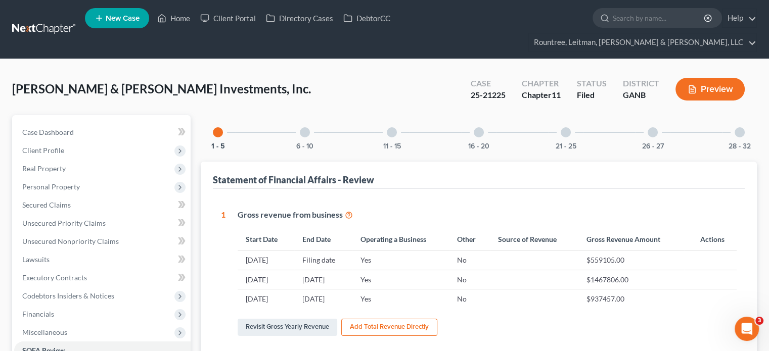
click at [390, 127] on div at bounding box center [392, 132] width 10 height 10
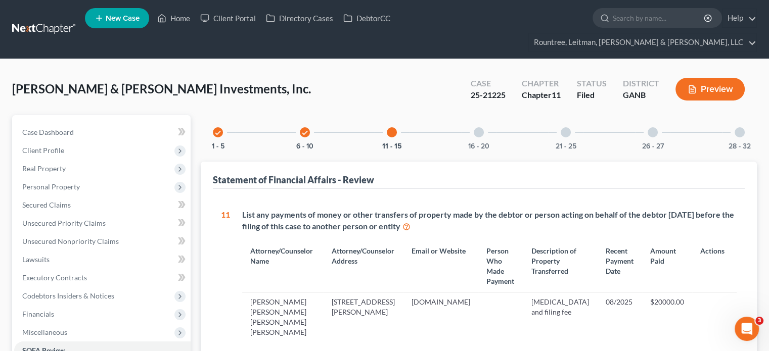
click at [481, 127] on div at bounding box center [479, 132] width 10 height 10
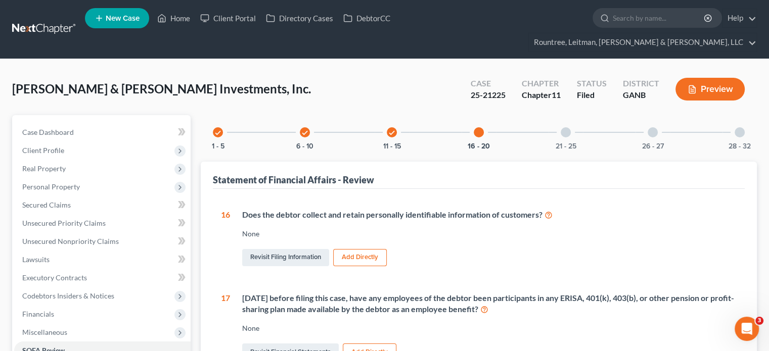
click at [564, 127] on div at bounding box center [566, 132] width 10 height 10
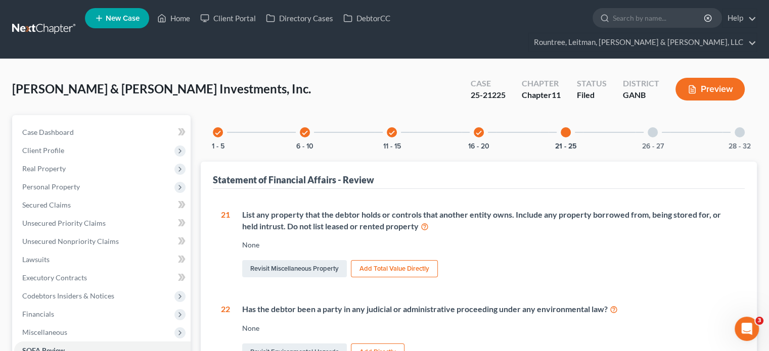
click at [650, 127] on div at bounding box center [653, 132] width 10 height 10
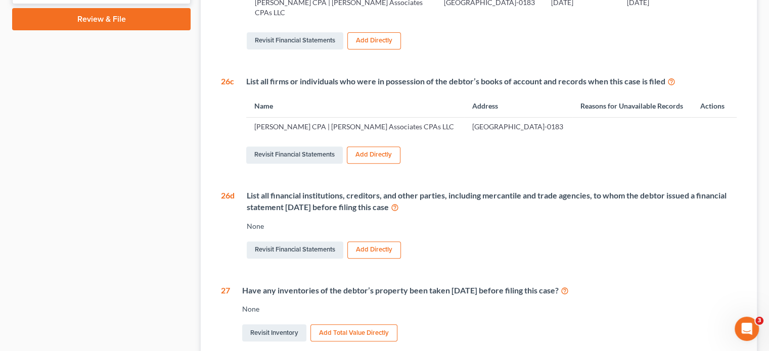
scroll to position [495, 0]
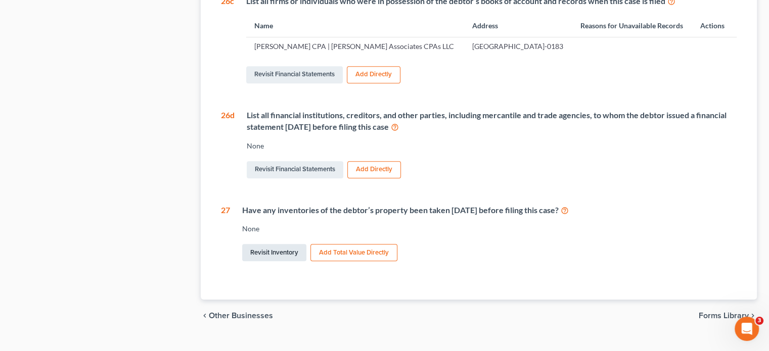
click at [274, 244] on link "Revisit Inventory" at bounding box center [274, 252] width 64 height 17
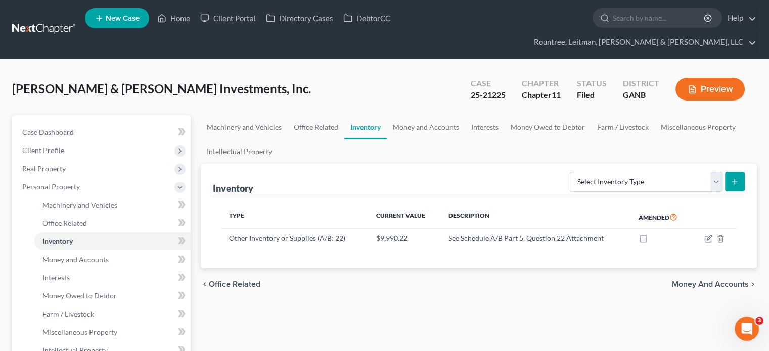
click at [177, 14] on link "Home" at bounding box center [173, 18] width 43 height 18
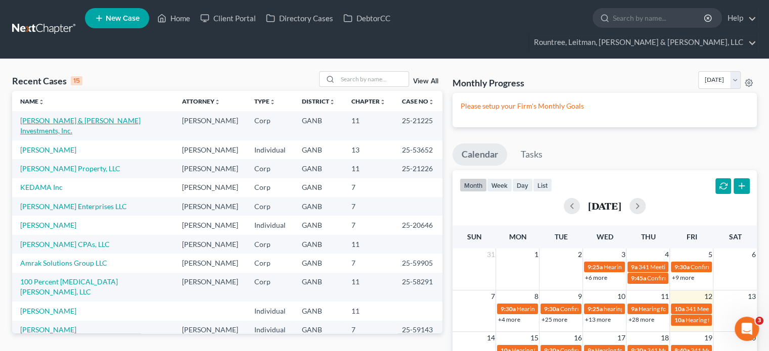
click at [56, 116] on link "[PERSON_NAME] & [PERSON_NAME] Investments, Inc." at bounding box center [80, 125] width 120 height 19
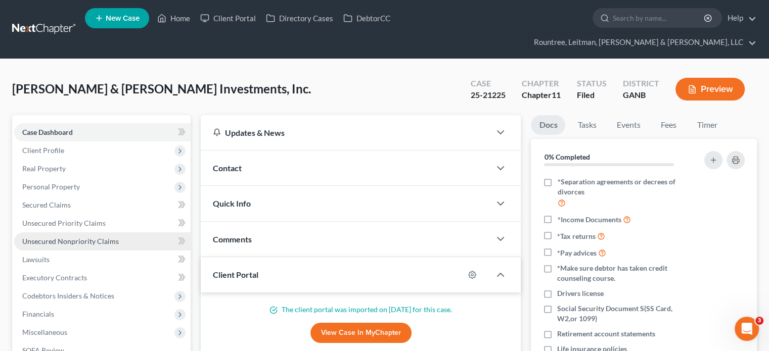
click at [51, 237] on span "Unsecured Nonpriority Claims" at bounding box center [70, 241] width 97 height 9
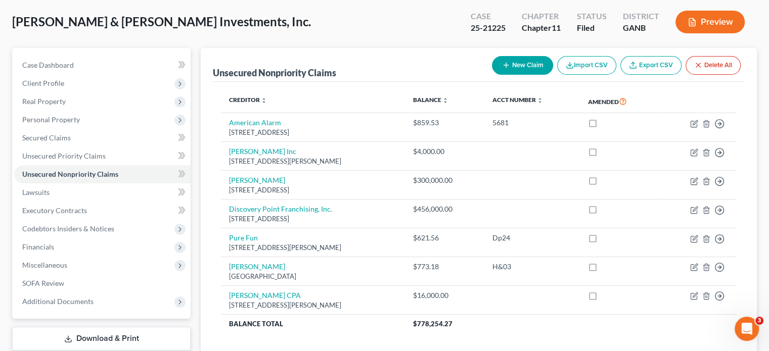
scroll to position [120, 0]
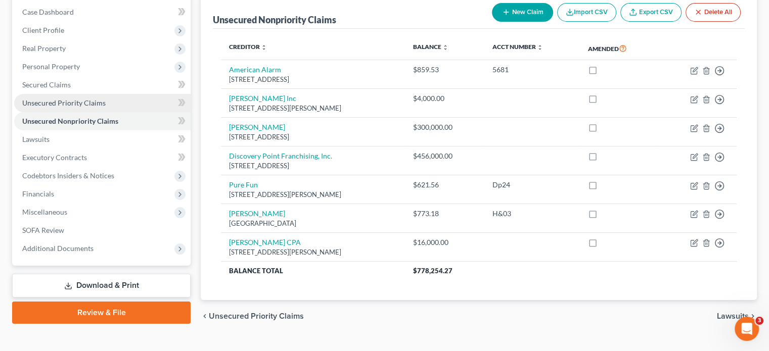
click at [74, 99] on span "Unsecured Priority Claims" at bounding box center [63, 103] width 83 height 9
